Goal: Task Accomplishment & Management: Manage account settings

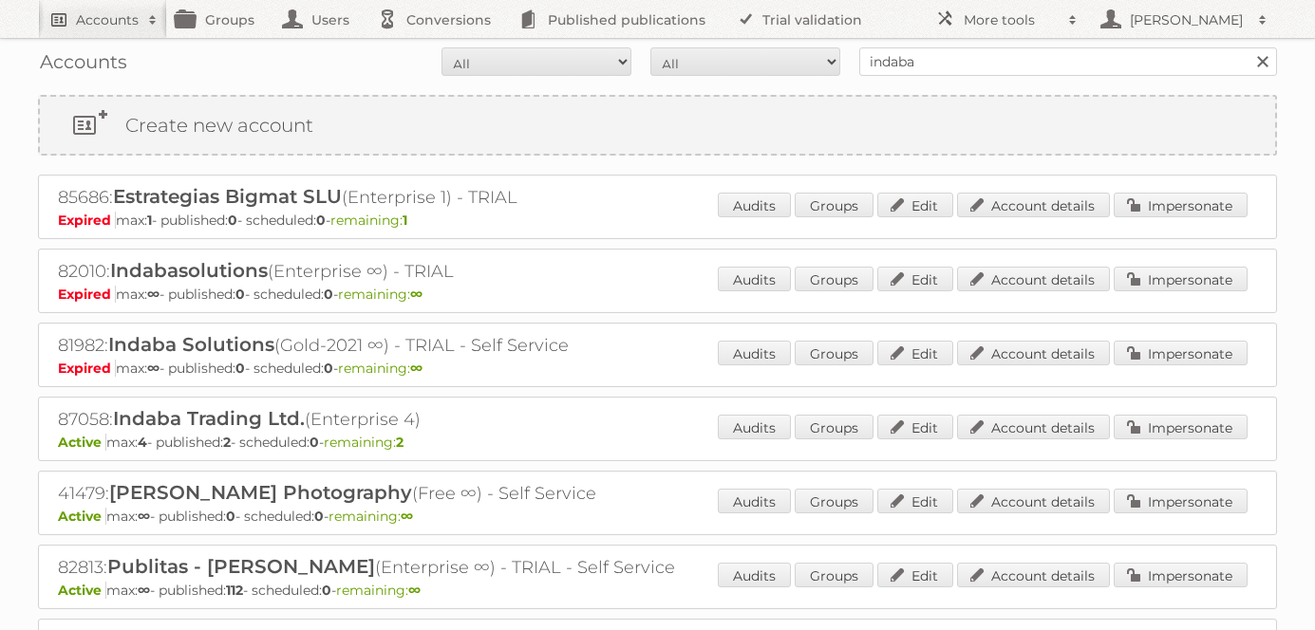
click at [103, 12] on h2 "Accounts" at bounding box center [107, 19] width 63 height 19
type input"] "cen"
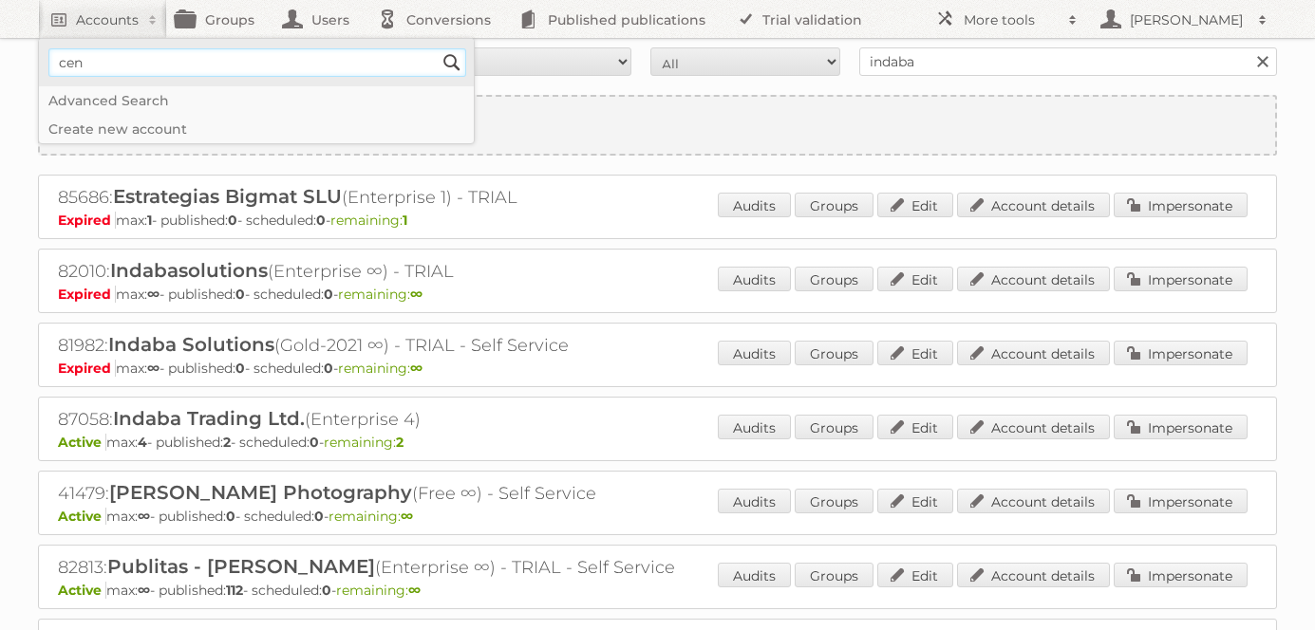
click at [120, 60] on input"] "cen" at bounding box center [257, 62] width 418 height 28
click at [120, 59] on input"] "cen" at bounding box center [257, 62] width 418 height 28
type input"] "easy argentina"
click at [438, 48] on input "Search" at bounding box center [452, 62] width 28 height 28
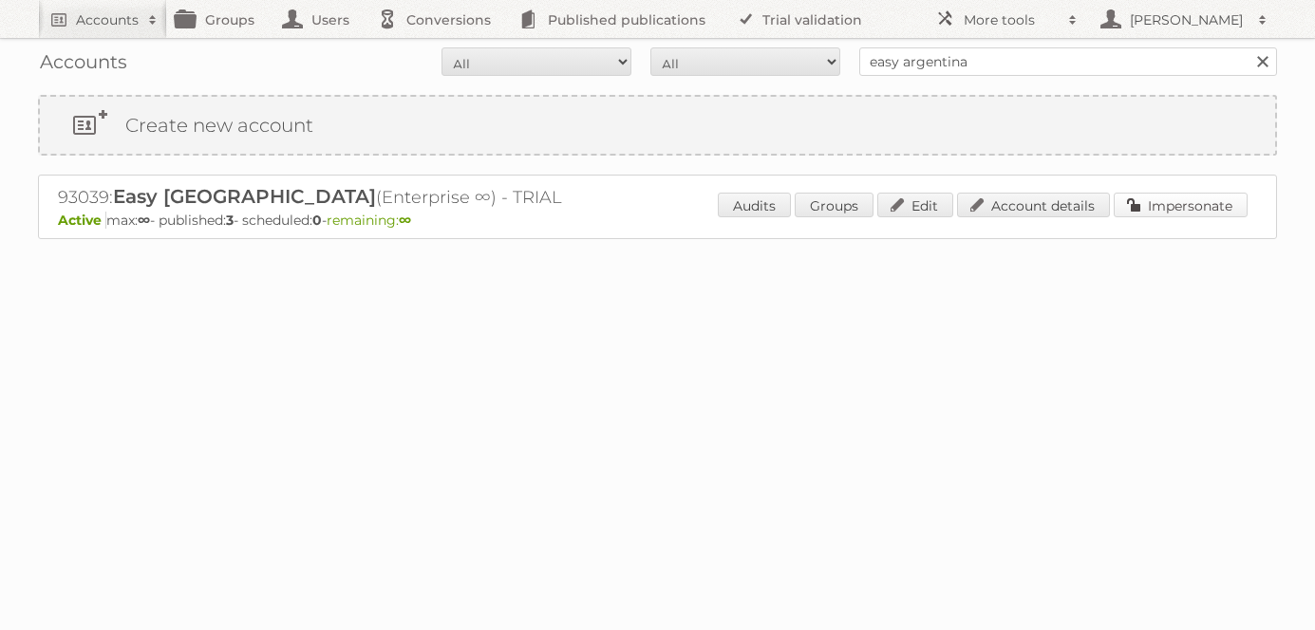
click at [1179, 212] on link "Impersonate" at bounding box center [1180, 205] width 134 height 25
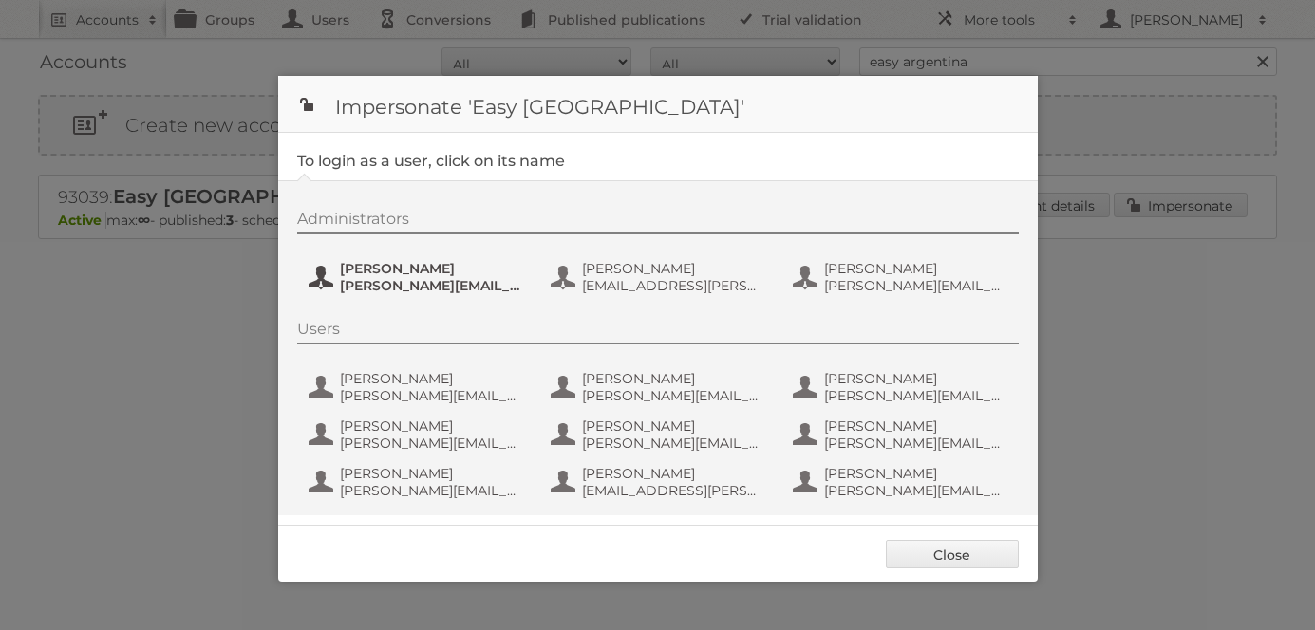
click at [475, 273] on span "[PERSON_NAME]" at bounding box center [432, 268] width 184 height 17
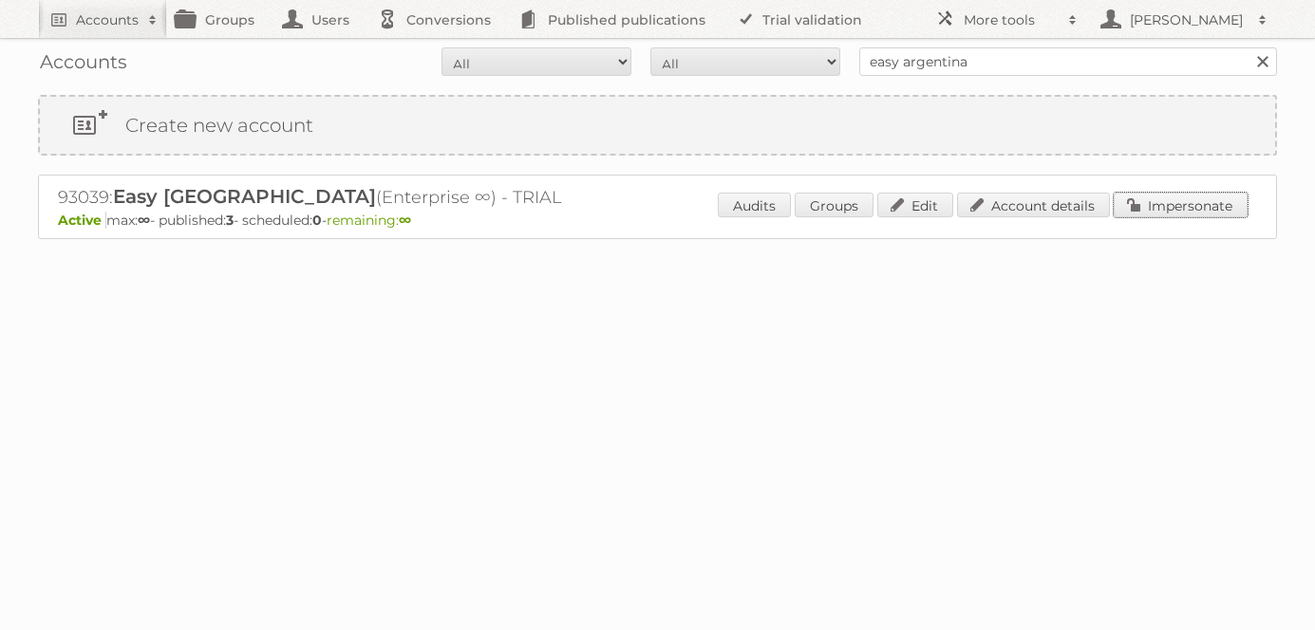
click at [1163, 210] on link "Impersonate" at bounding box center [1180, 205] width 134 height 25
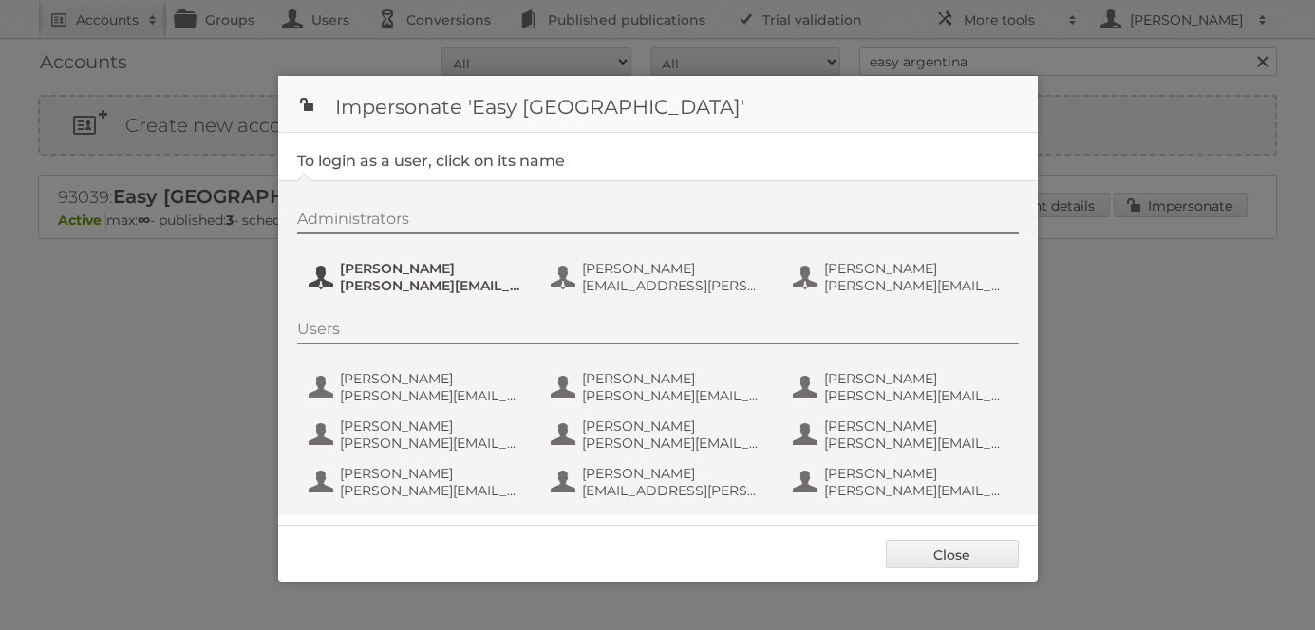
click at [410, 281] on span "[PERSON_NAME][EMAIL_ADDRESS][PERSON_NAME][DOMAIN_NAME]" at bounding box center [432, 285] width 184 height 17
